Goal: Navigation & Orientation: Find specific page/section

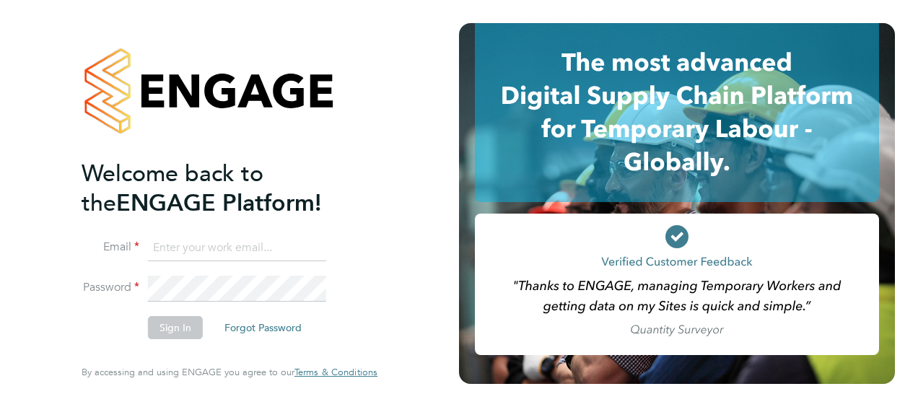
type input "[EMAIL_ADDRESS][PERSON_NAME][DOMAIN_NAME]"
click at [182, 341] on li "Sign In Forgot Password" at bounding box center [222, 335] width 281 height 38
click at [182, 331] on button "Sign In" at bounding box center [175, 327] width 55 height 23
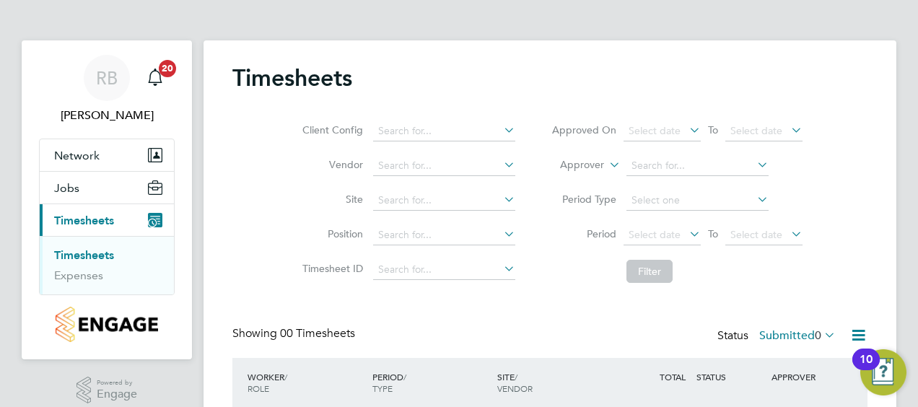
scroll to position [118, 0]
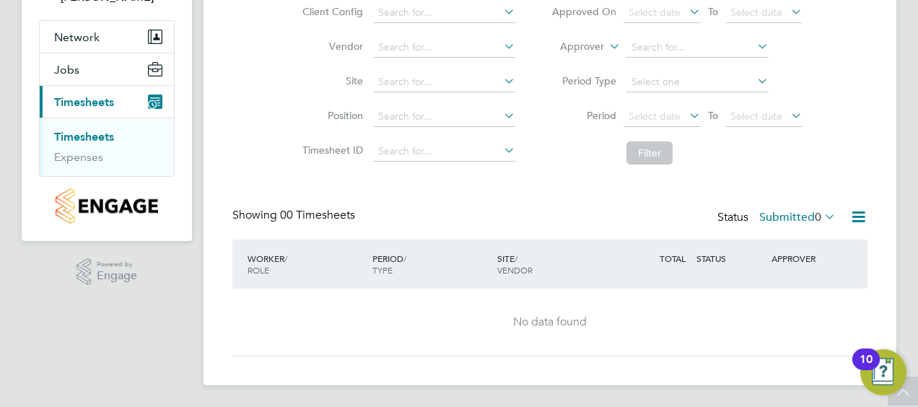
click at [101, 136] on link "Timesheets" at bounding box center [84, 137] width 60 height 14
click at [82, 157] on link "Expenses" at bounding box center [78, 157] width 49 height 14
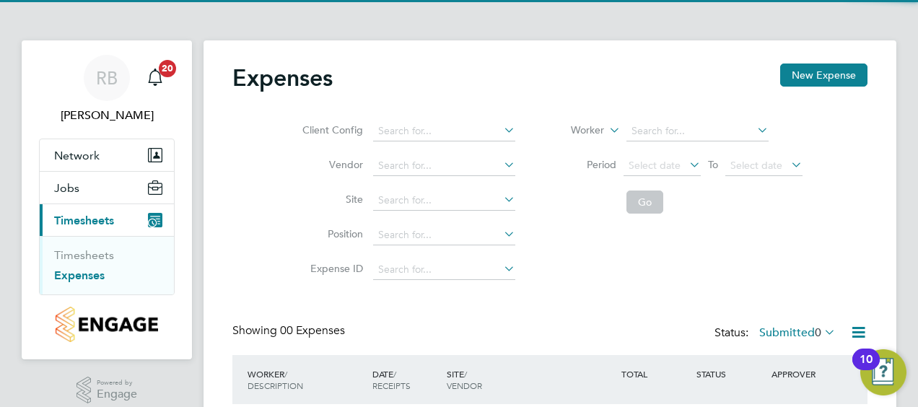
scroll to position [116, 0]
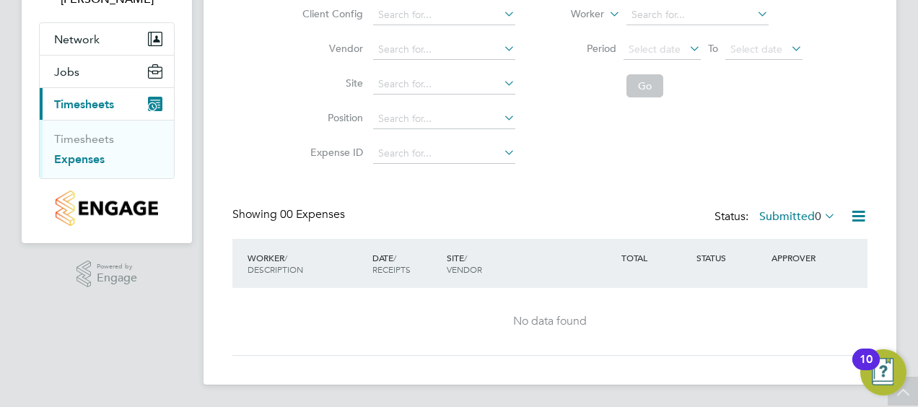
click at [105, 144] on li "Timesheets" at bounding box center [108, 142] width 108 height 20
click at [98, 136] on link "Timesheets" at bounding box center [84, 139] width 60 height 14
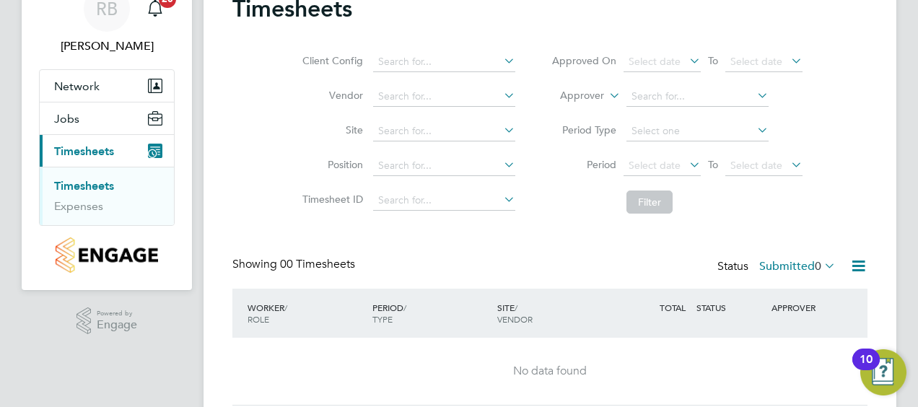
scroll to position [118, 0]
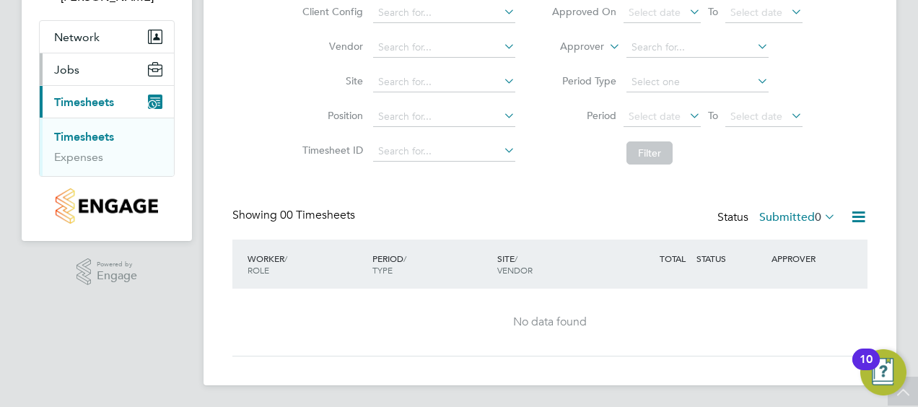
click at [76, 65] on span "Jobs" at bounding box center [66, 70] width 25 height 14
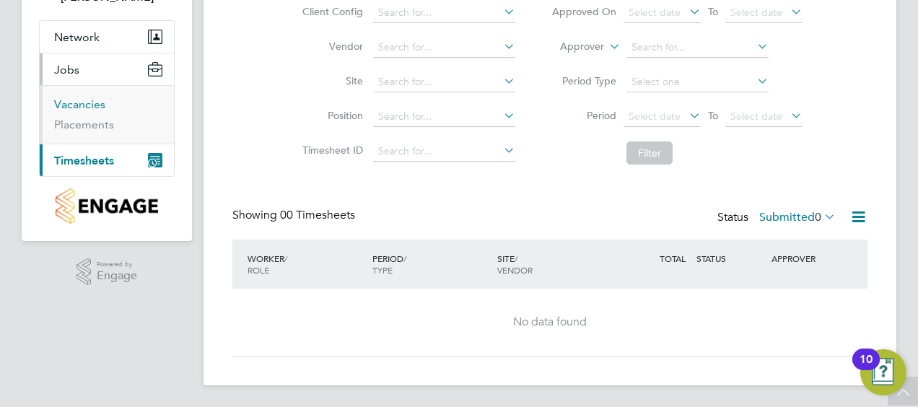
click at [92, 102] on link "Vacancies" at bounding box center [79, 104] width 51 height 14
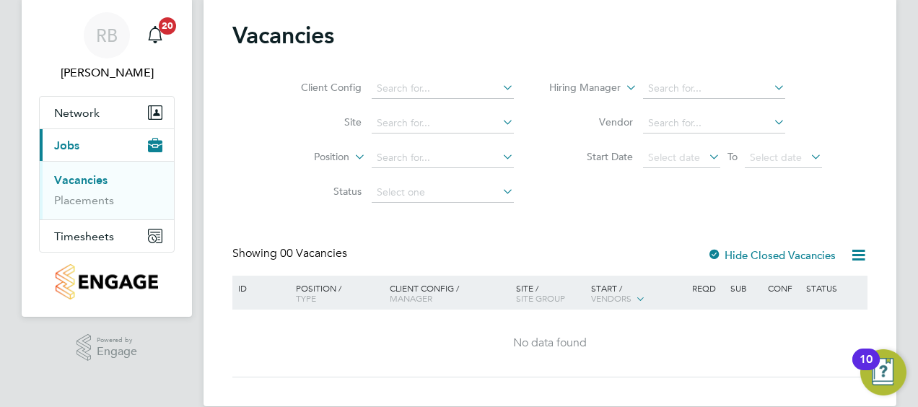
scroll to position [64, 0]
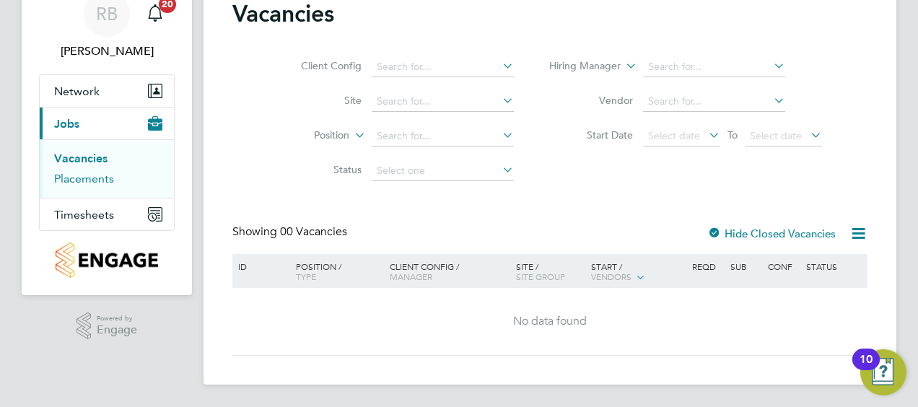
click at [103, 177] on link "Placements" at bounding box center [84, 179] width 60 height 14
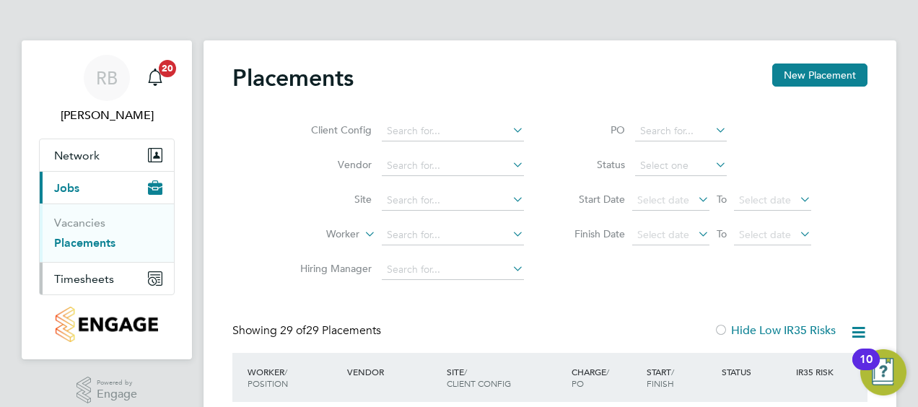
click at [88, 281] on span "Timesheets" at bounding box center [84, 279] width 60 height 14
